Goal: Task Accomplishment & Management: Use online tool/utility

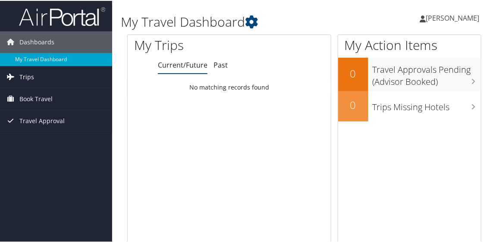
click at [25, 77] on span "Trips" at bounding box center [26, 77] width 15 height 22
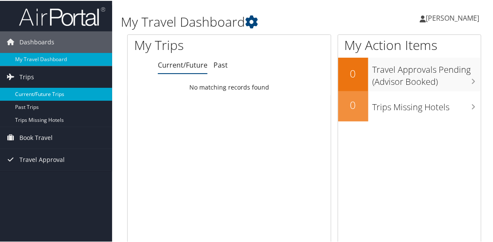
click at [33, 95] on link "Current/Future Trips" at bounding box center [56, 93] width 112 height 13
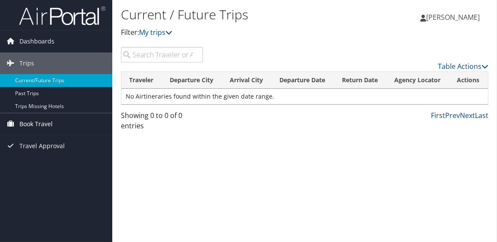
click at [39, 122] on span "Book Travel" at bounding box center [35, 124] width 33 height 22
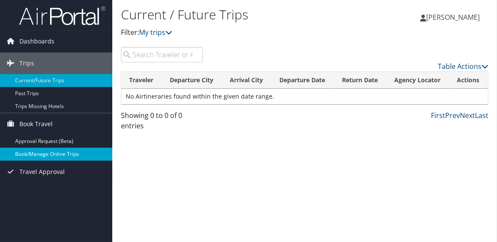
click at [41, 157] on link "Book/Manage Online Trips" at bounding box center [56, 154] width 112 height 13
